Goal: Information Seeking & Learning: Learn about a topic

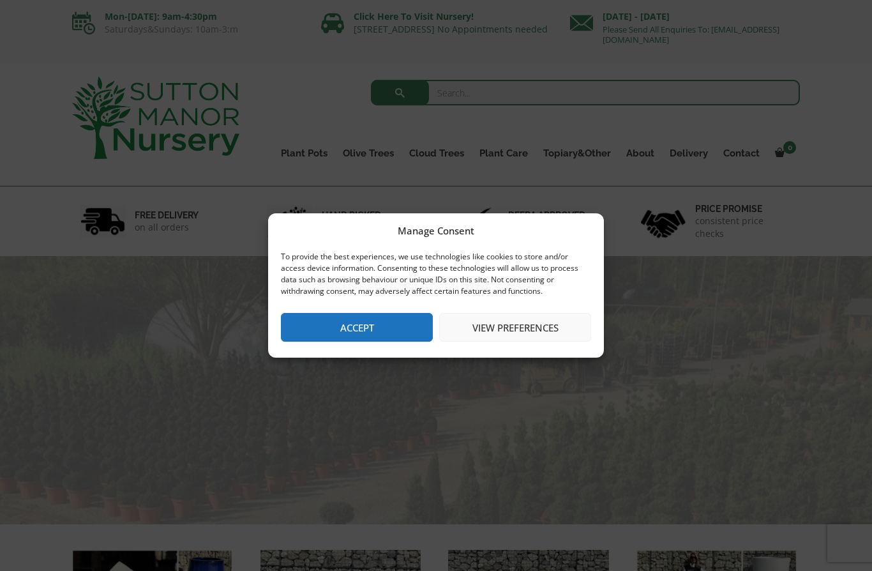
click at [400, 335] on button "Accept" at bounding box center [357, 327] width 152 height 29
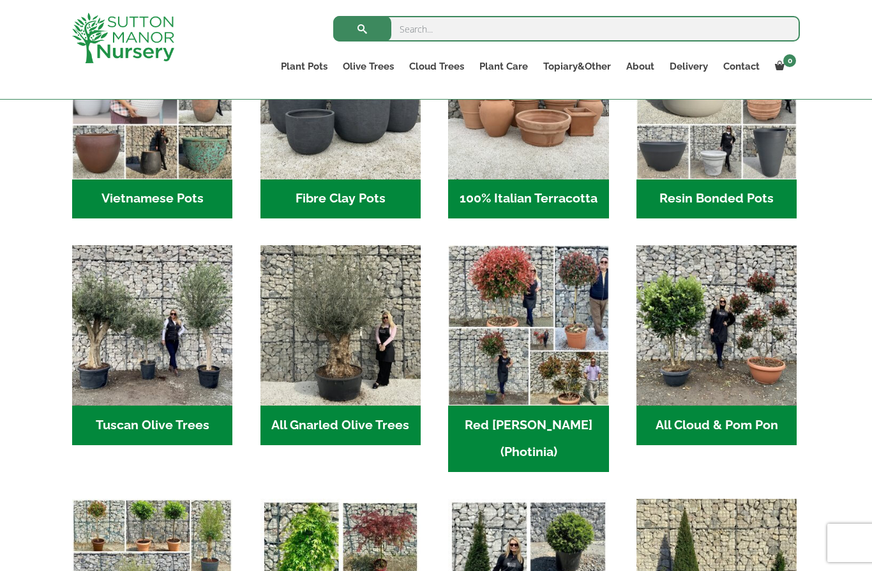
scroll to position [508, 0]
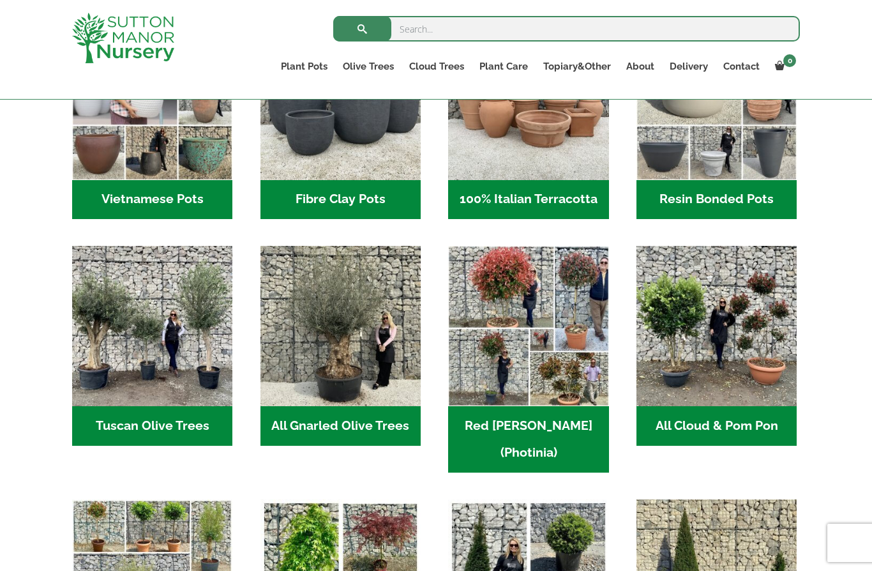
click at [707, 421] on h2 "All Cloud & Pom Pon (10)" at bounding box center [717, 426] width 160 height 40
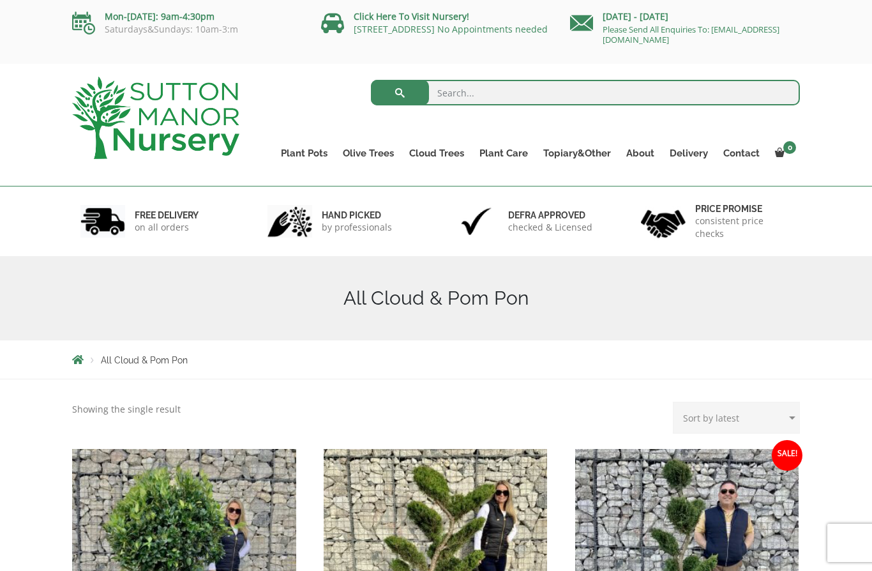
click at [375, 153] on link "Olive Trees" at bounding box center [368, 153] width 66 height 18
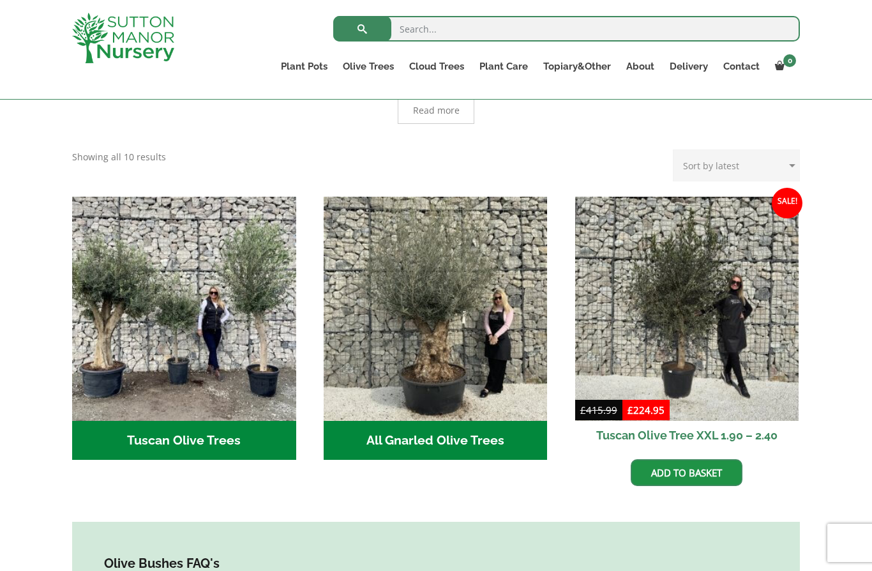
scroll to position [375, 0]
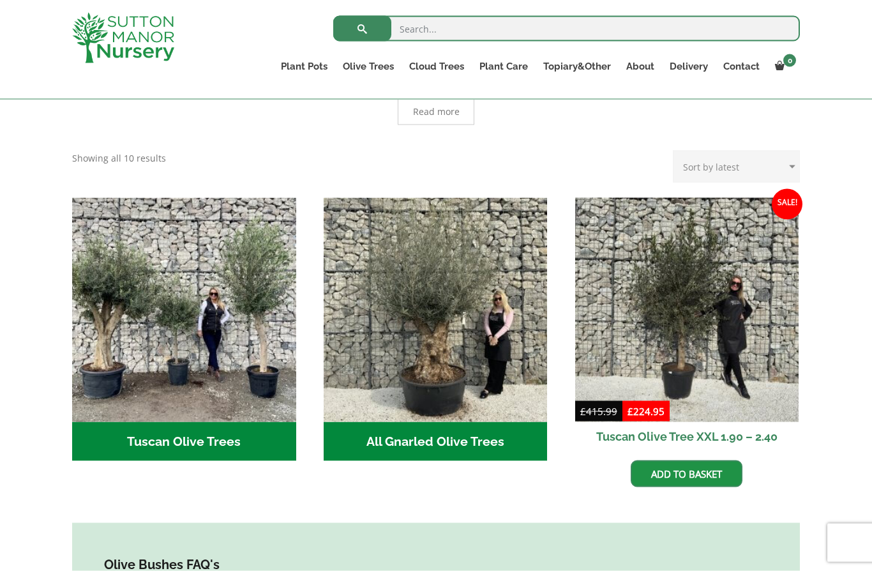
click at [251, 422] on h2 "Tuscan Olive Trees (9)" at bounding box center [184, 442] width 224 height 40
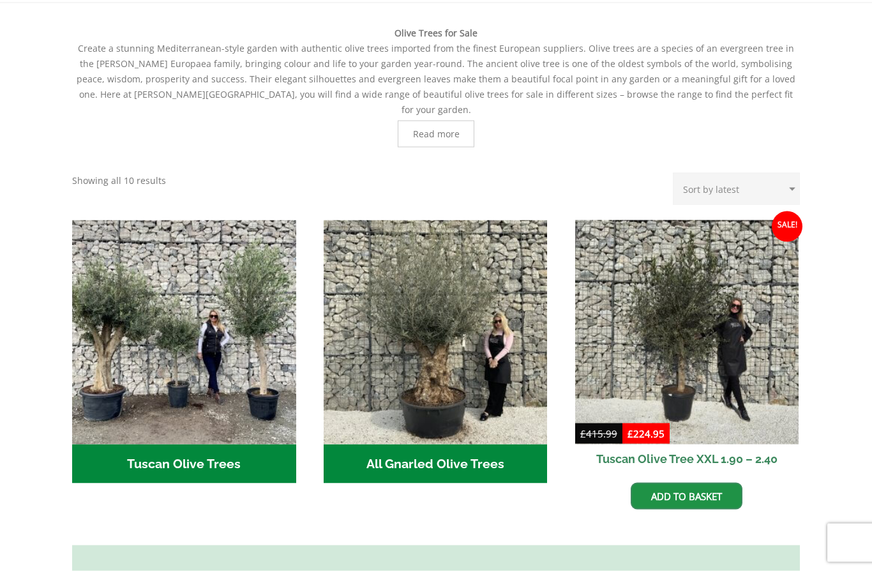
scroll to position [432, 0]
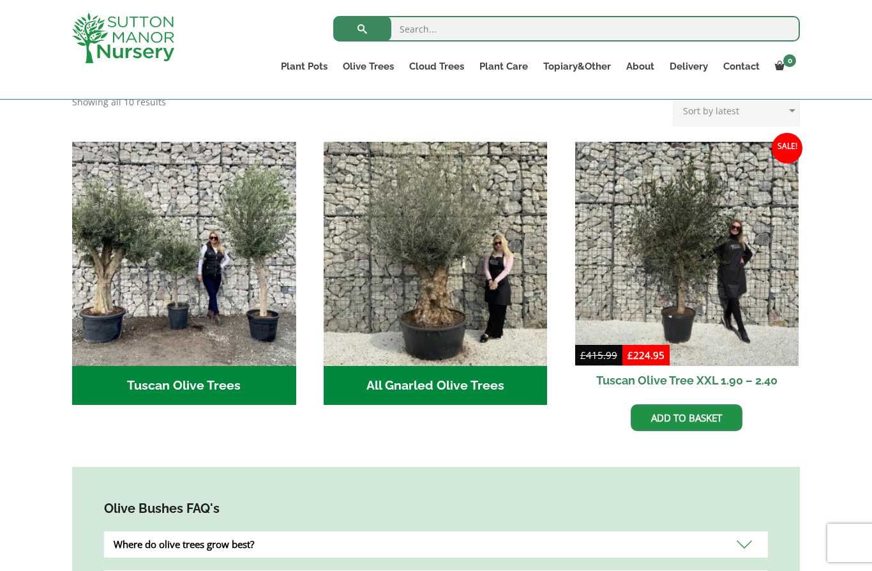
click at [485, 372] on h2 "All Gnarled Olive Trees (212)" at bounding box center [436, 386] width 224 height 40
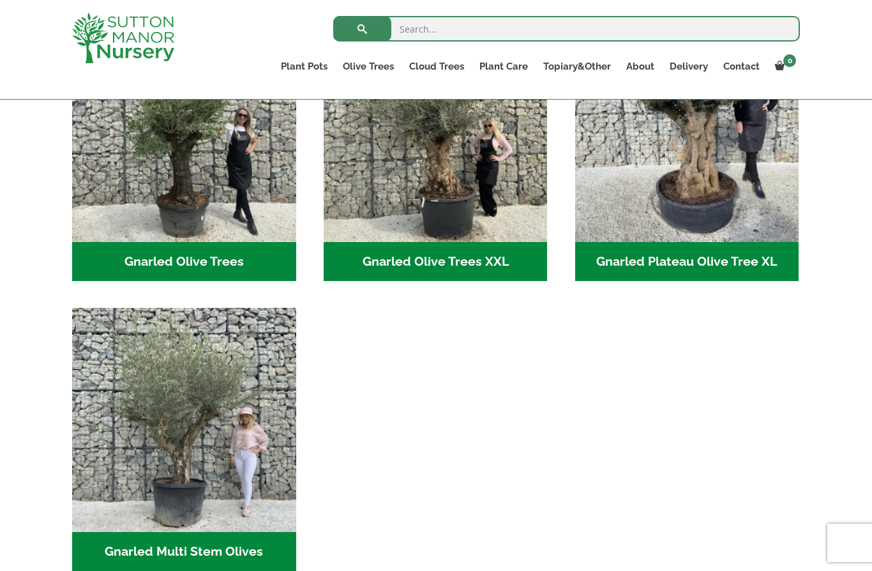
scroll to position [359, 0]
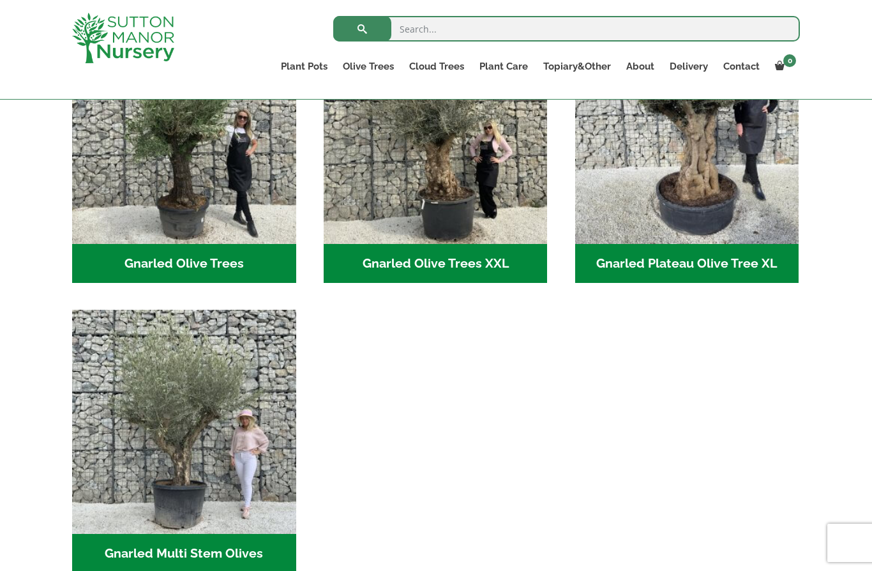
click at [248, 554] on h2 "Gnarled Multi Stem Olives (19)" at bounding box center [184, 554] width 224 height 40
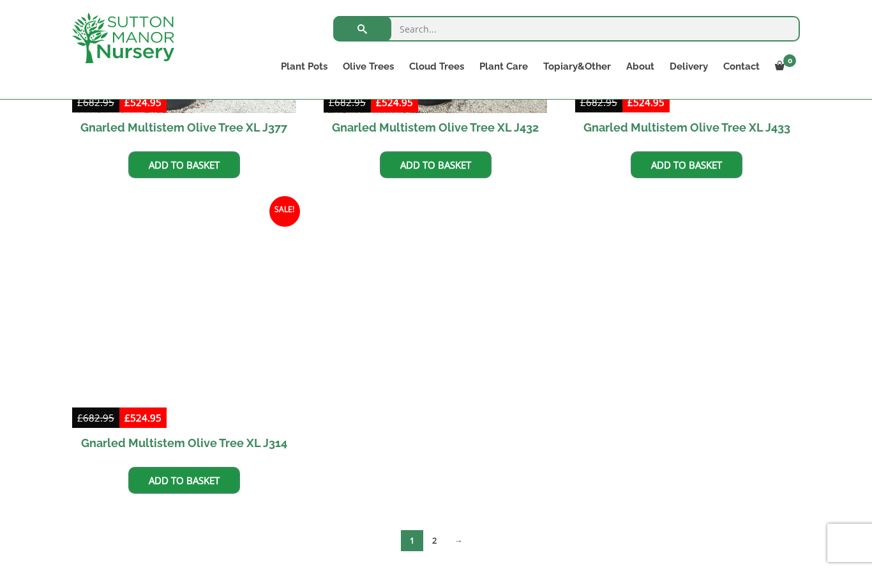
scroll to position [2342, 0]
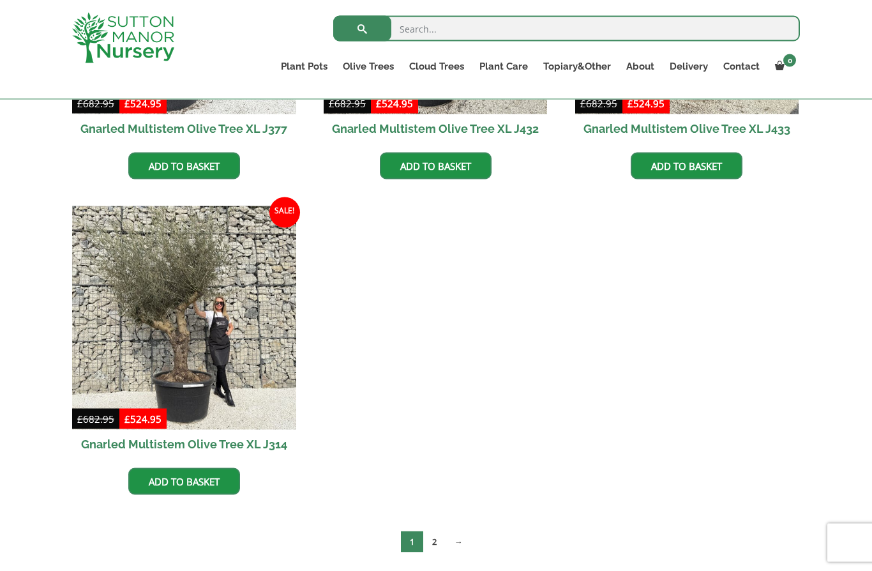
click at [436, 539] on link "2" at bounding box center [434, 541] width 22 height 21
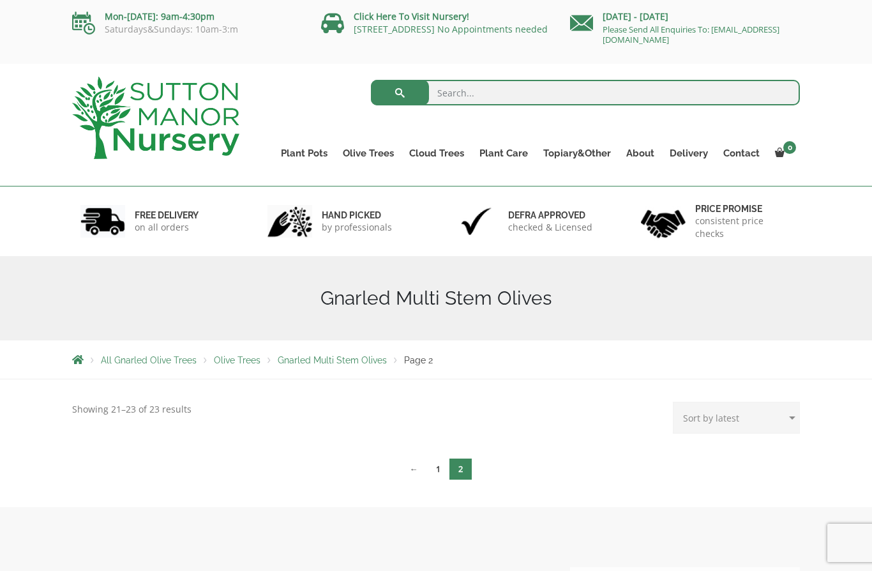
click at [243, 355] on span "Olive Trees" at bounding box center [237, 360] width 47 height 10
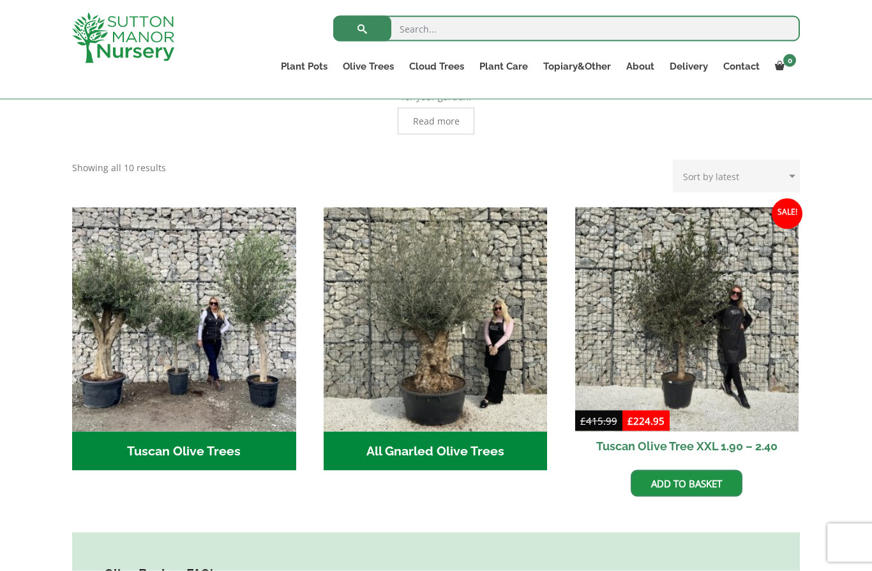
scroll to position [366, 0]
click at [404, 432] on h2 "All Gnarled Olive Trees (212)" at bounding box center [436, 452] width 224 height 40
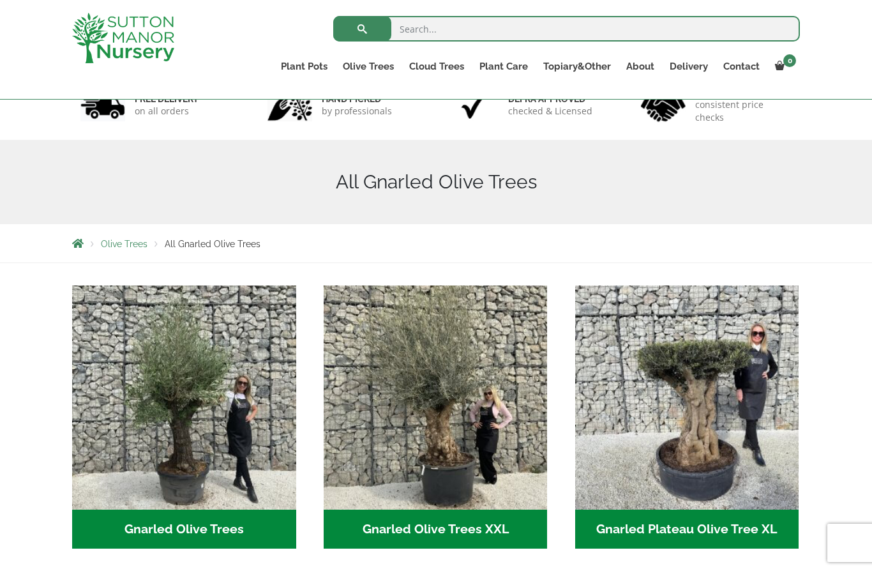
scroll to position [82, 0]
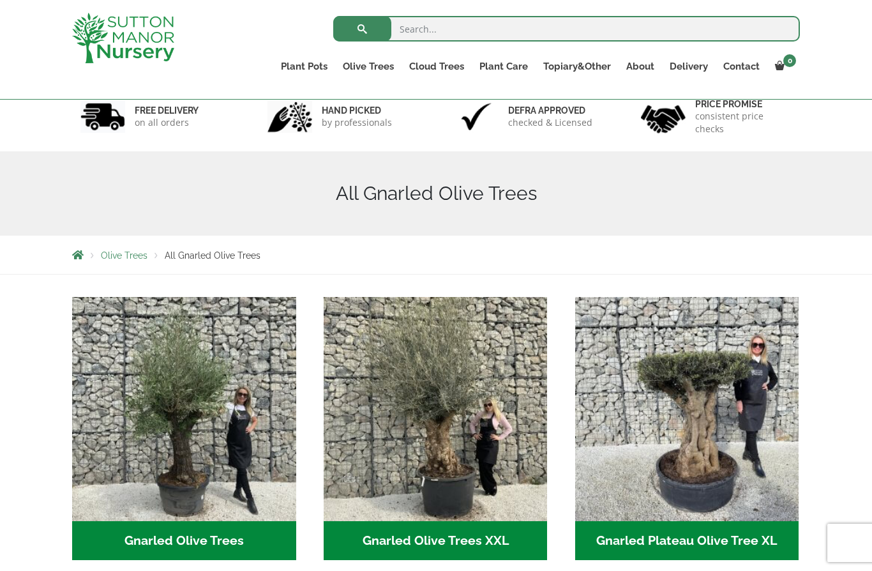
click at [136, 261] on span "Olive Trees" at bounding box center [124, 255] width 47 height 10
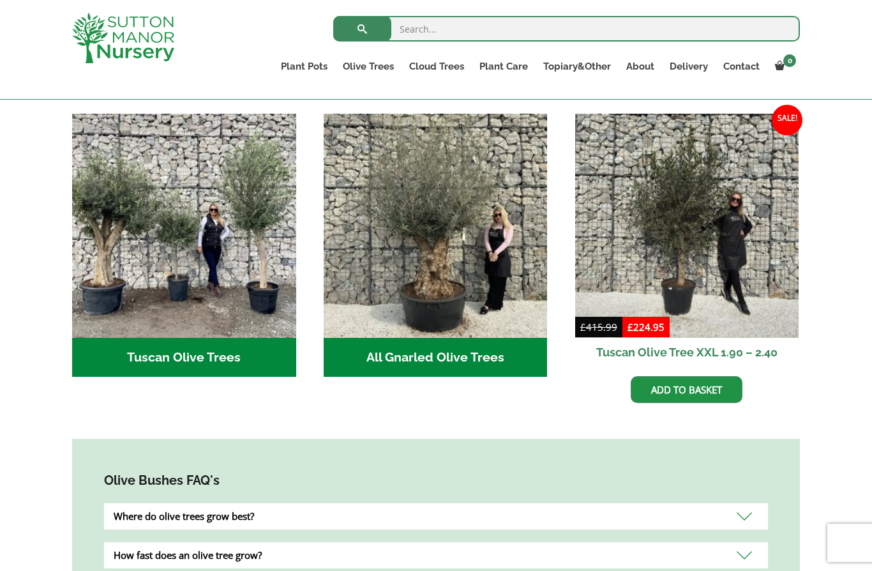
scroll to position [459, 0]
click at [261, 338] on h2 "Tuscan Olive Trees (9)" at bounding box center [184, 358] width 224 height 40
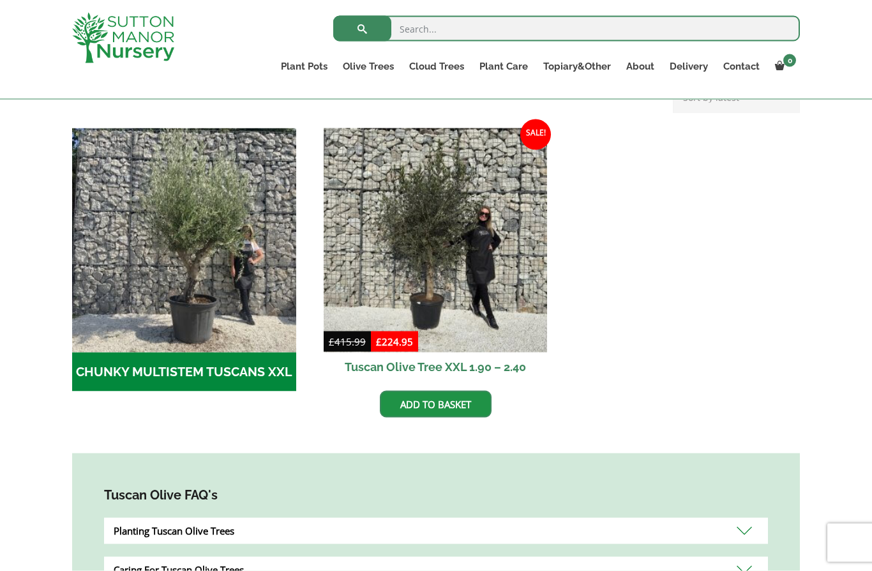
scroll to position [385, 0]
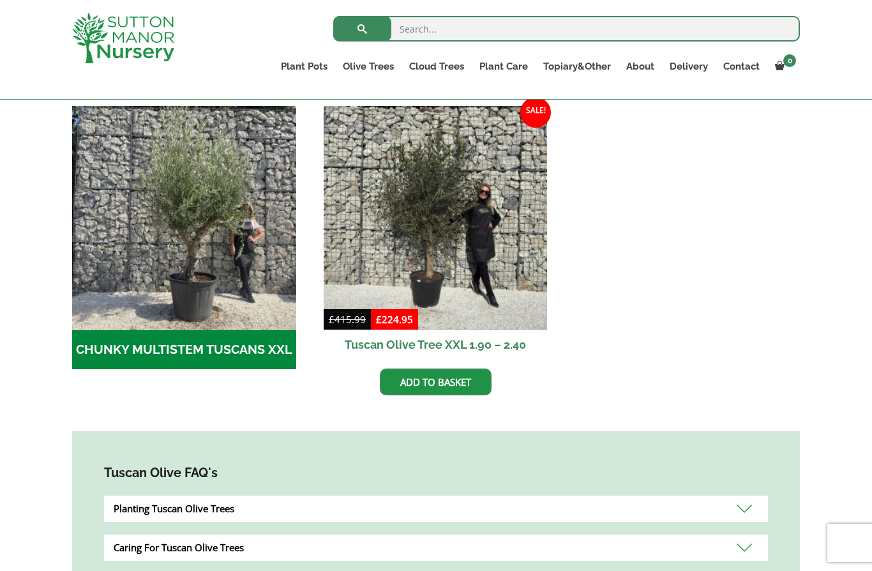
click at [239, 347] on h2 "CHUNKY MULTISTEM TUSCANS XXL (8)" at bounding box center [184, 350] width 224 height 40
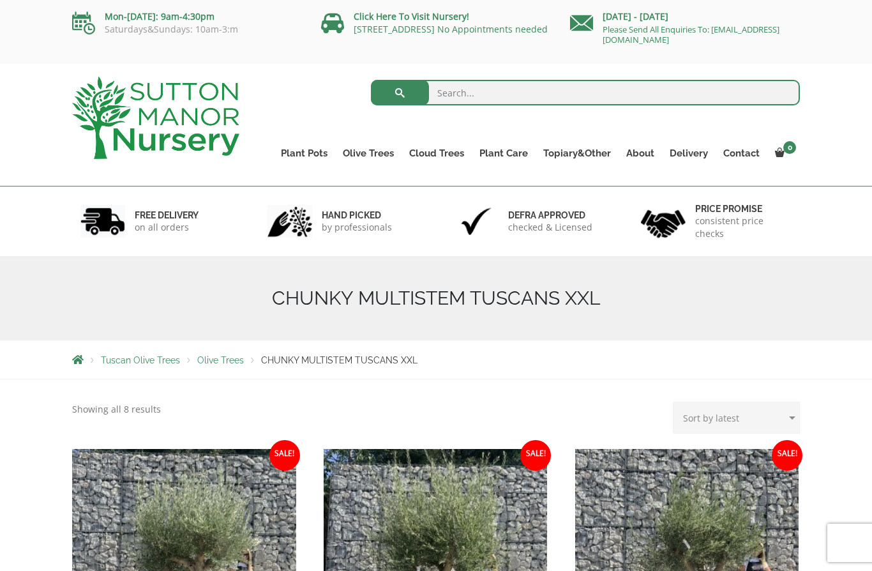
click at [450, 156] on link "Cloud Trees" at bounding box center [437, 153] width 70 height 18
click at [427, 151] on link "Cloud Trees" at bounding box center [437, 153] width 70 height 18
click at [0, 0] on link "Castlewellan" at bounding box center [0, 0] width 0 height 0
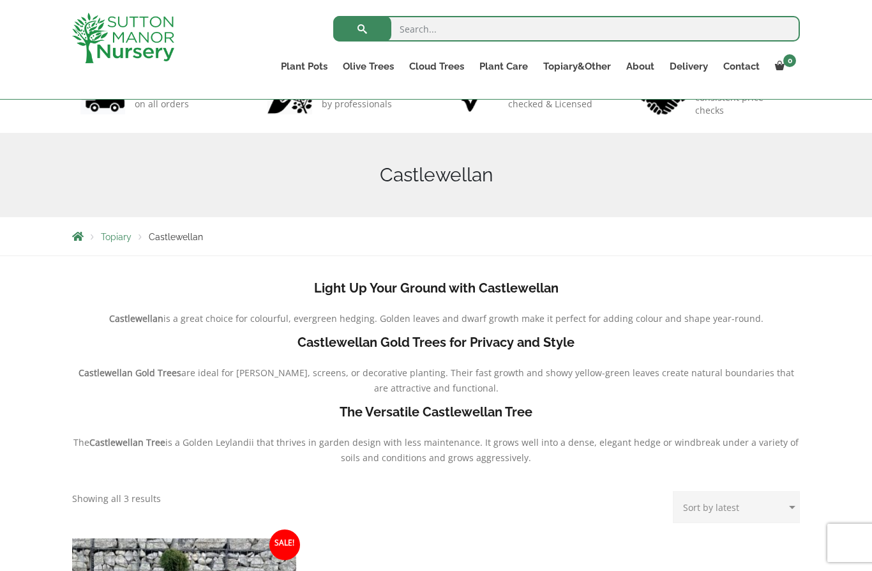
scroll to position [93, 0]
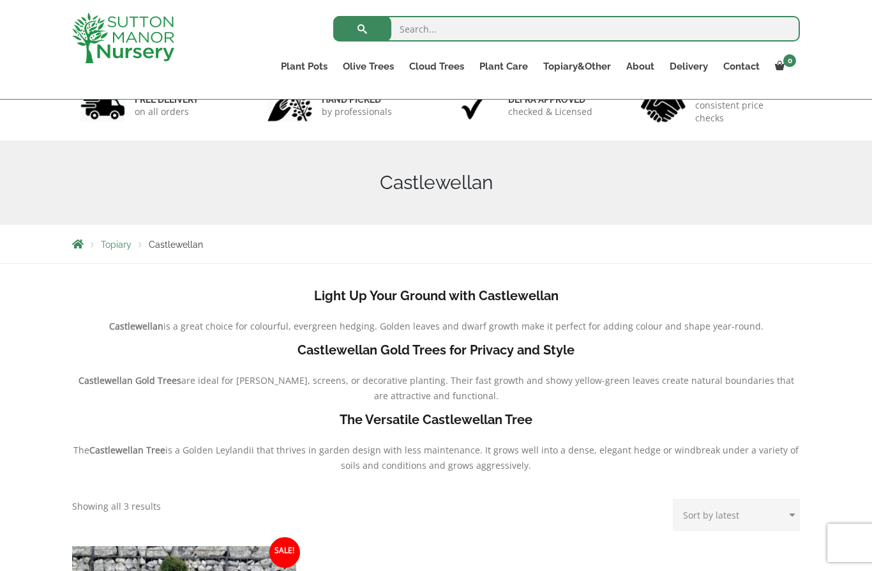
click at [125, 243] on span "Topiary" at bounding box center [116, 244] width 31 height 10
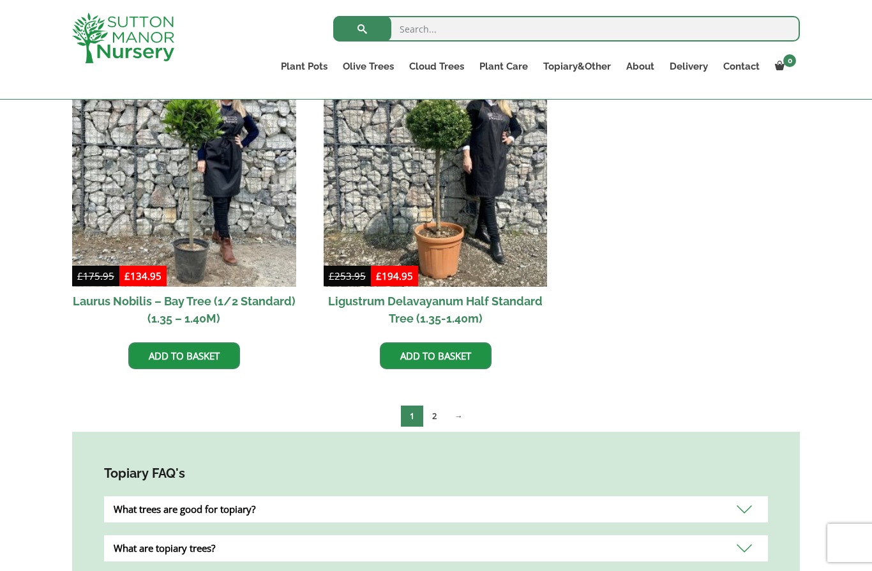
scroll to position [838, 0]
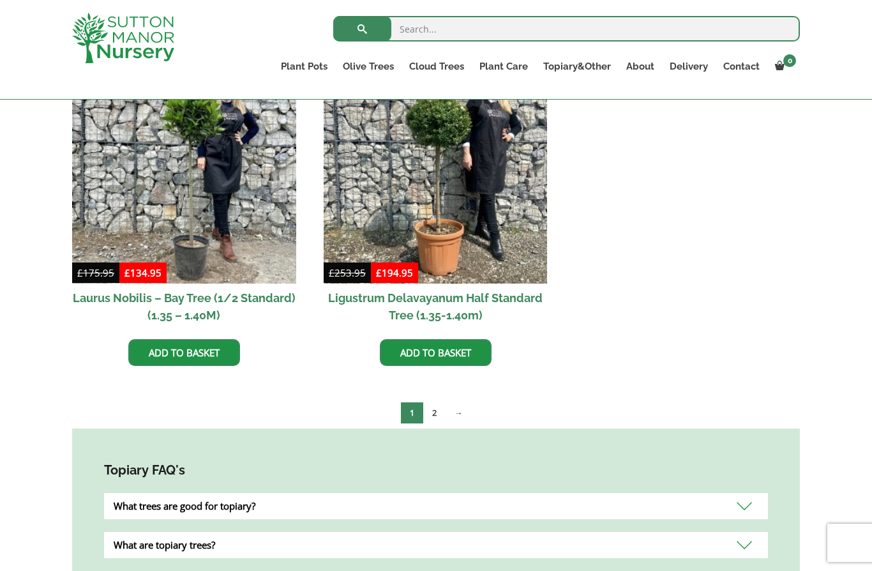
click at [436, 402] on link "2" at bounding box center [434, 412] width 22 height 21
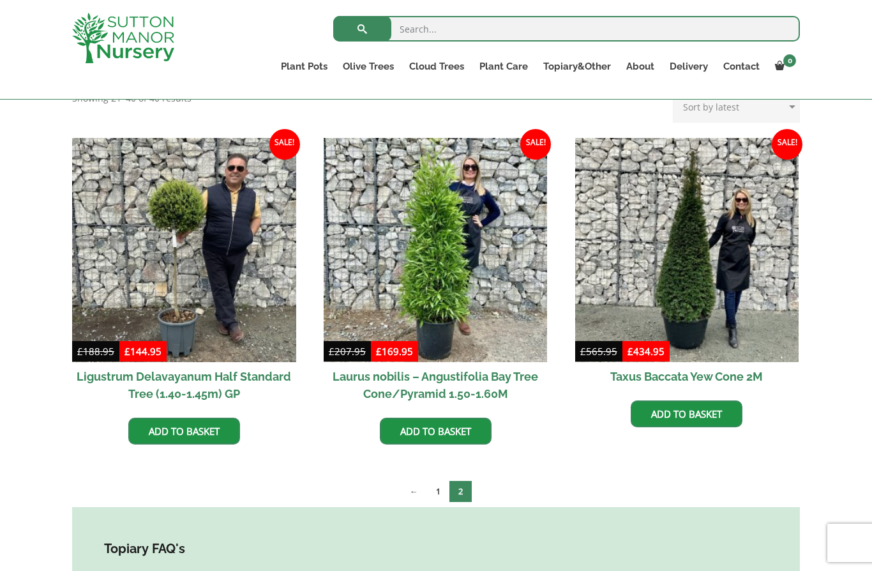
scroll to position [298, 0]
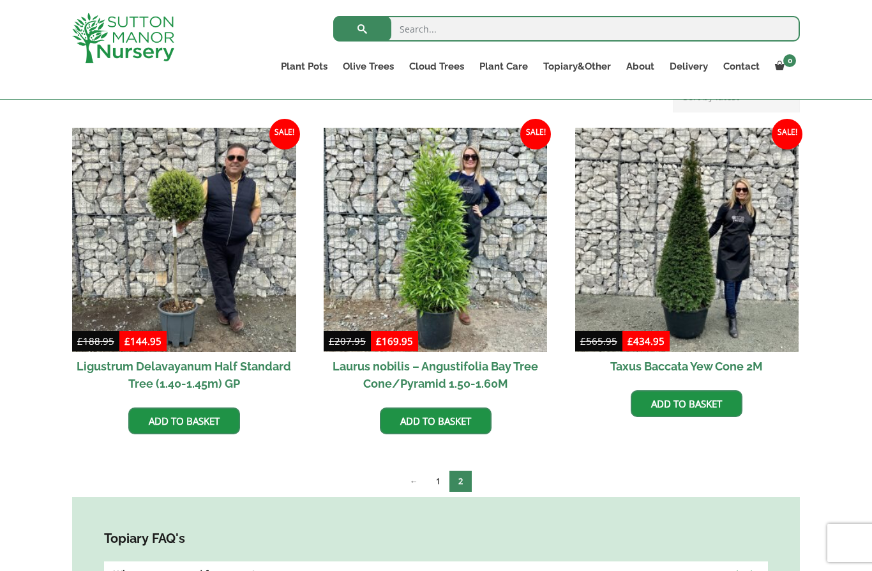
click at [445, 471] on link "1" at bounding box center [438, 481] width 22 height 21
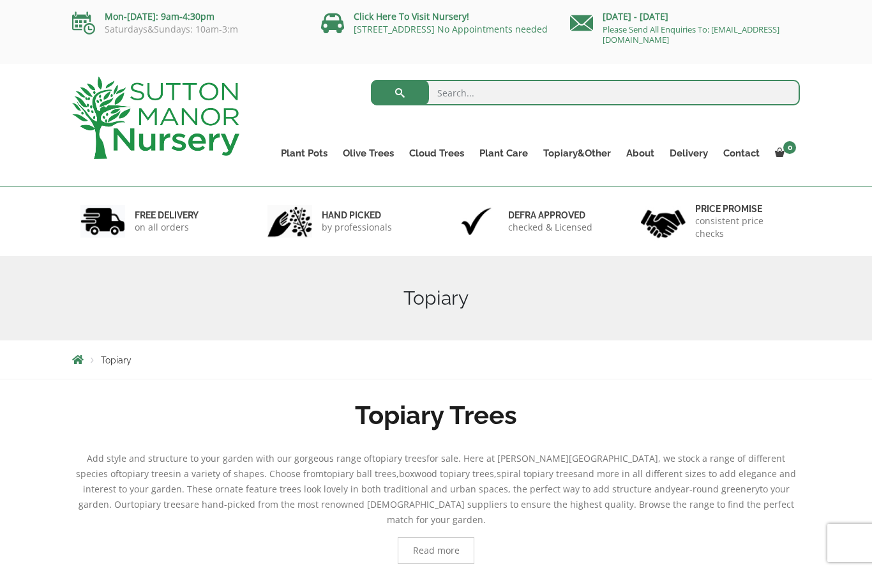
click at [0, 0] on link "Gnarled Multi Stem Olives" at bounding box center [0, 0] width 0 height 0
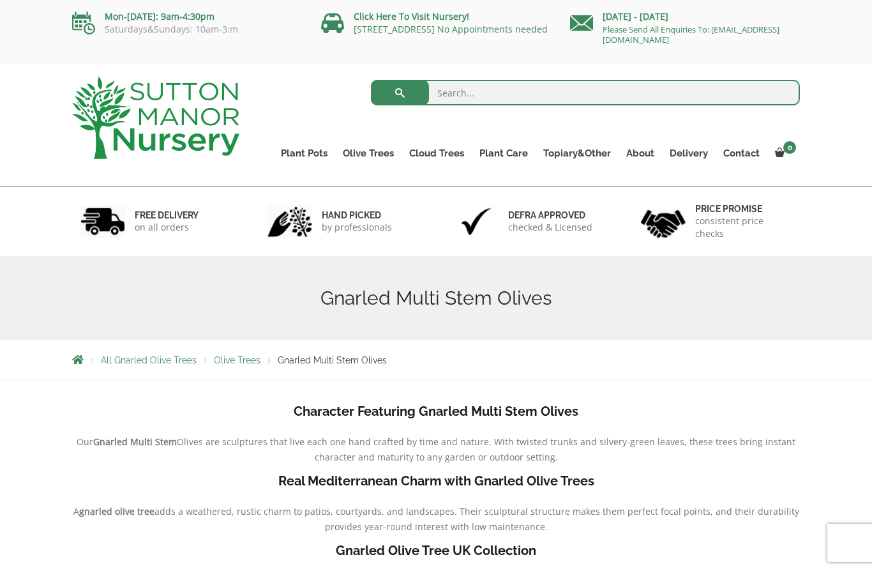
click at [167, 117] on img at bounding box center [155, 118] width 167 height 82
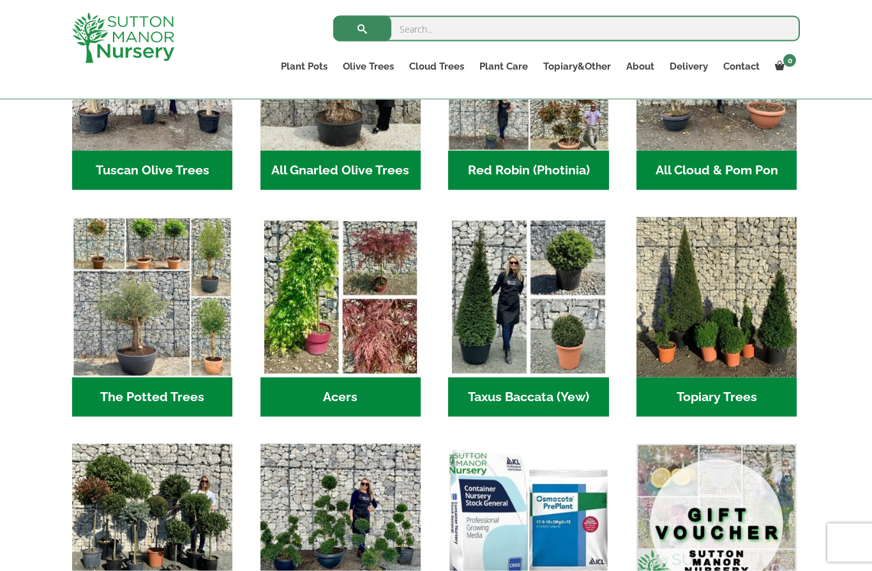
scroll to position [767, 0]
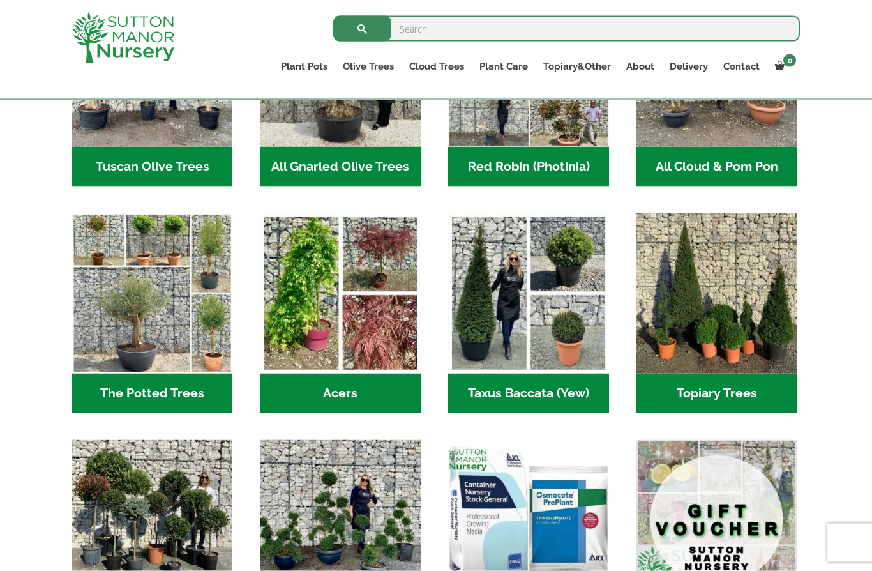
click at [374, 390] on h2 "Acers (3)" at bounding box center [341, 394] width 160 height 40
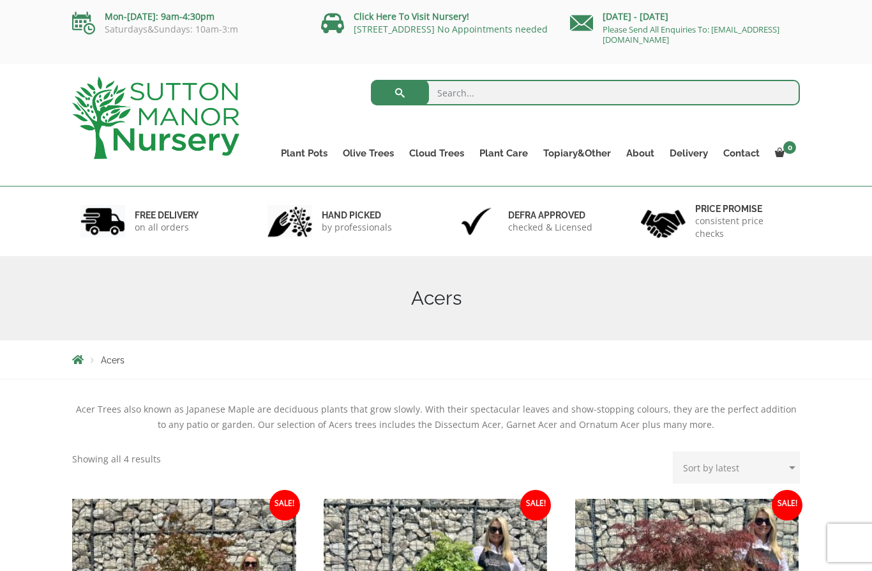
click at [214, 110] on img at bounding box center [155, 118] width 167 height 82
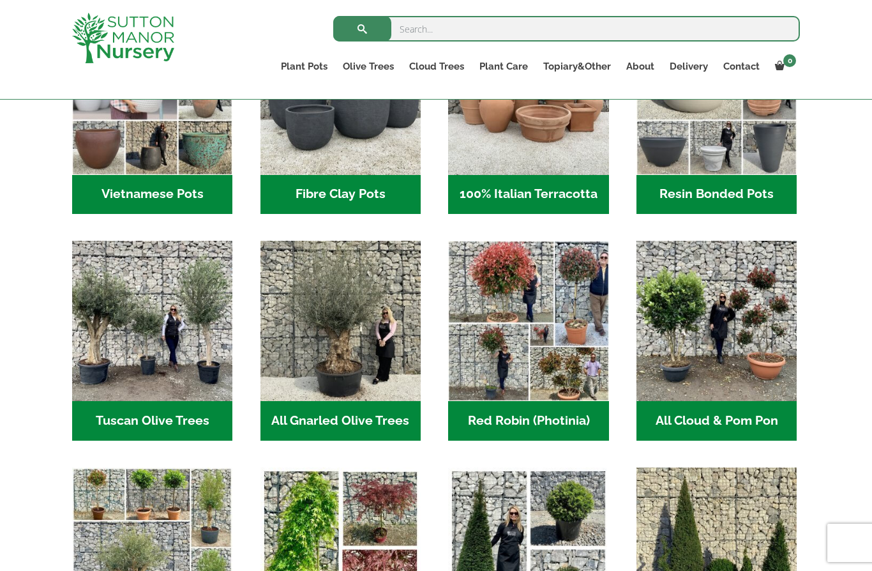
scroll to position [513, 0]
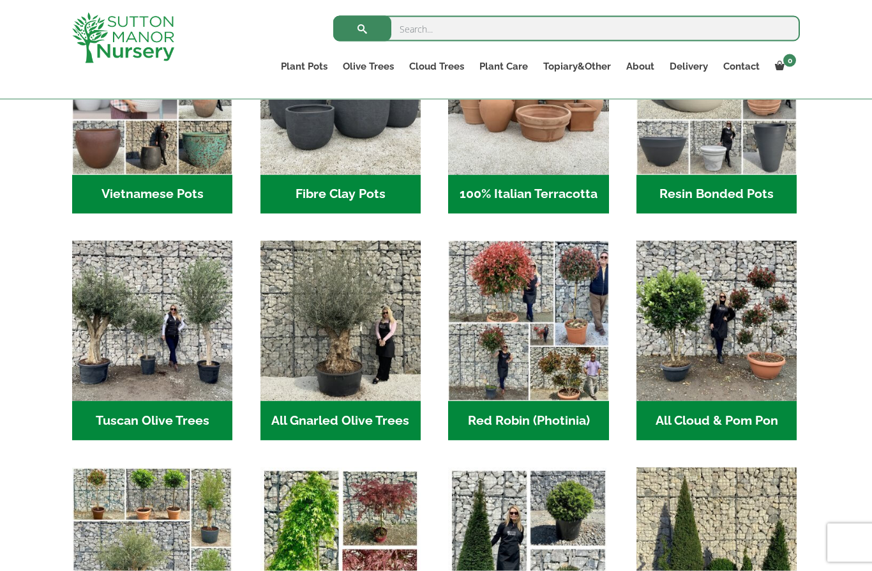
click at [734, 413] on h2 "All Cloud & Pom Pon (11)" at bounding box center [717, 421] width 160 height 40
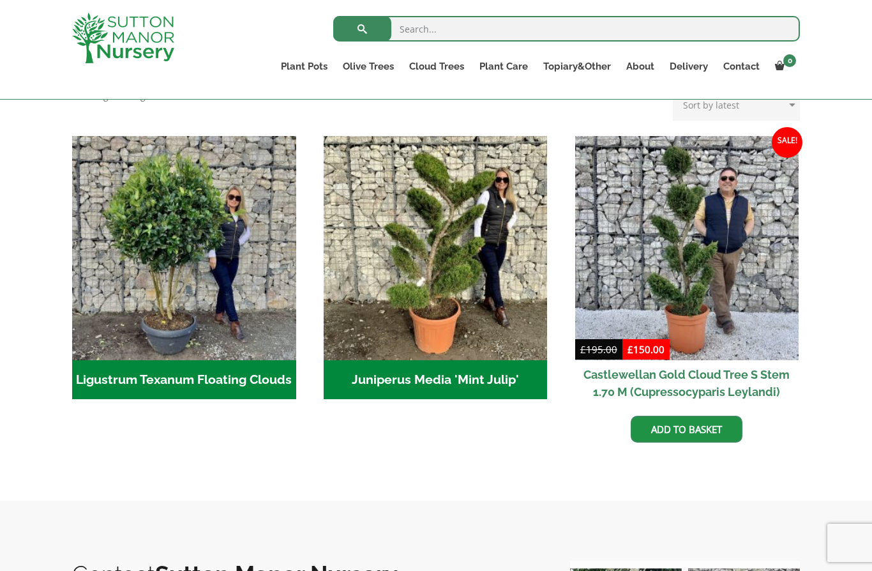
scroll to position [294, 0]
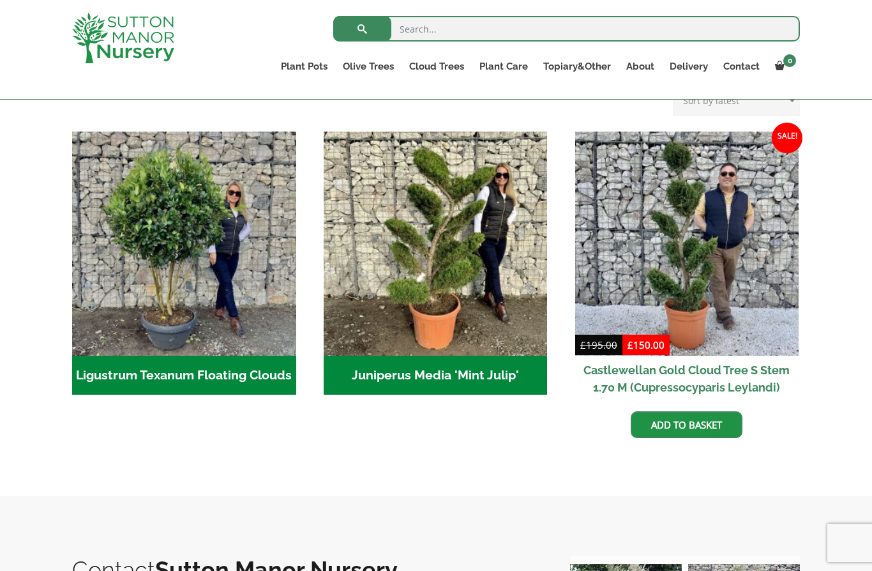
click at [506, 378] on h2 "Juniperus Media 'Mint Julip' (2)" at bounding box center [436, 376] width 224 height 40
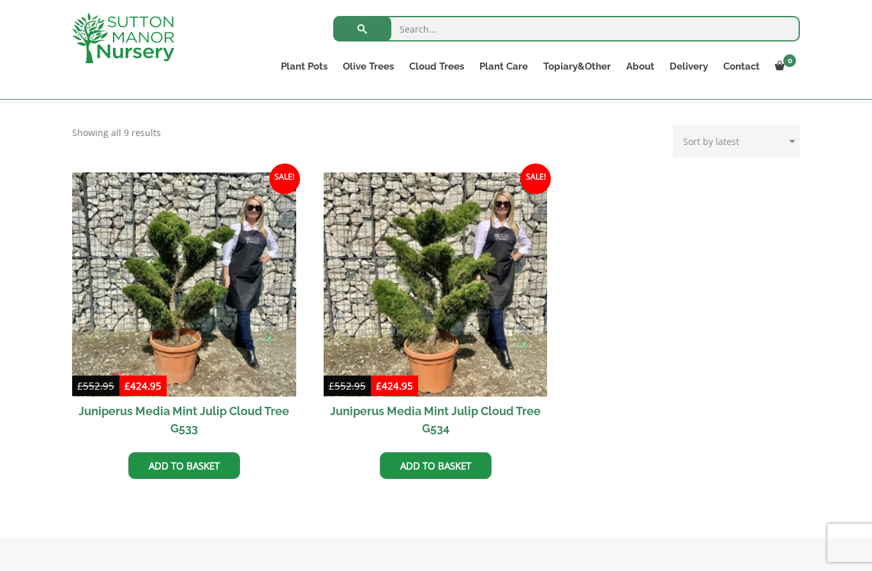
scroll to position [259, 0]
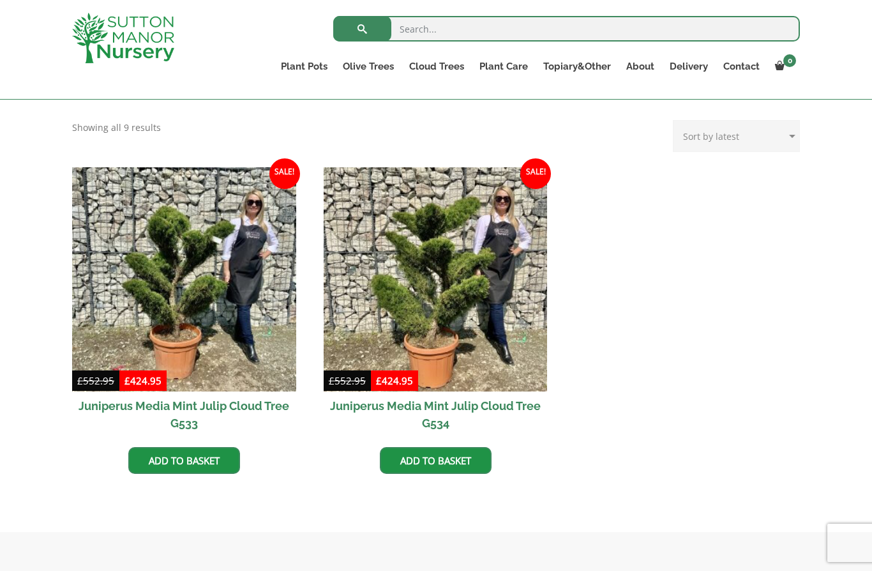
click at [487, 310] on img at bounding box center [436, 279] width 224 height 224
